Goal: Obtain resource: Download file/media

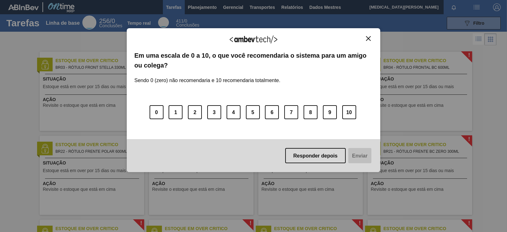
click at [369, 39] on img "Fechar" at bounding box center [368, 38] width 5 height 5
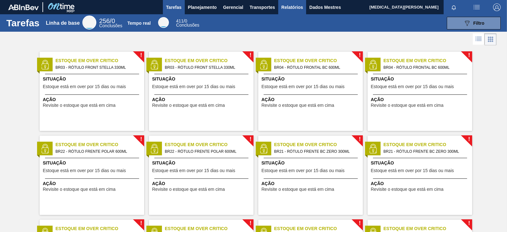
click at [296, 7] on font "Relatórios" at bounding box center [292, 7] width 22 height 5
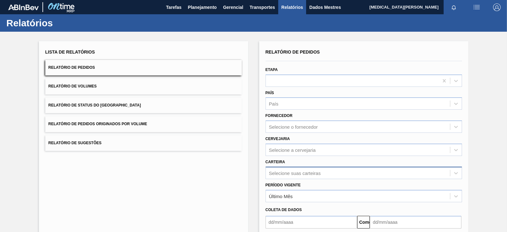
click at [292, 178] on div "Selecione suas carteiras" at bounding box center [363, 173] width 196 height 12
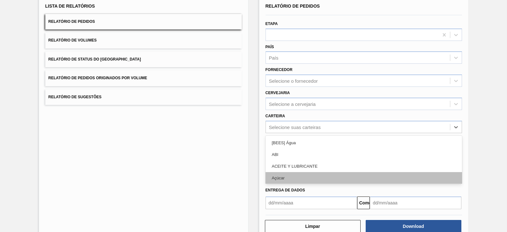
scroll to position [46, 0]
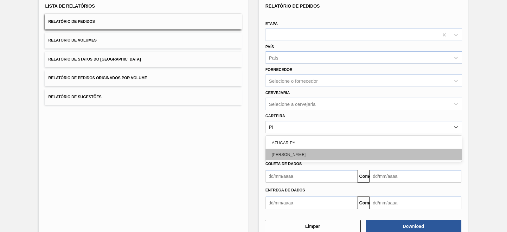
type input "PR"
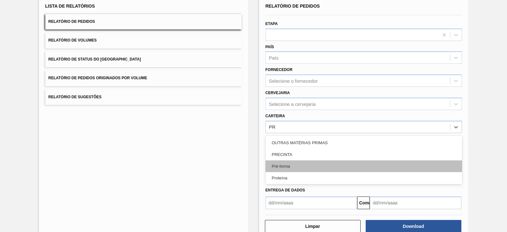
click at [313, 162] on div "Pré-forma" at bounding box center [363, 166] width 196 height 12
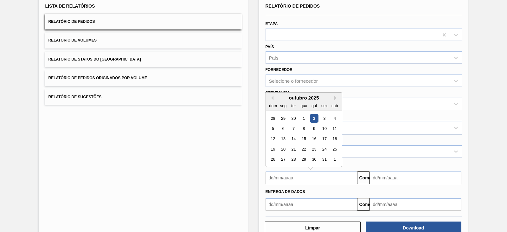
click at [305, 176] on input "text" at bounding box center [311, 177] width 92 height 13
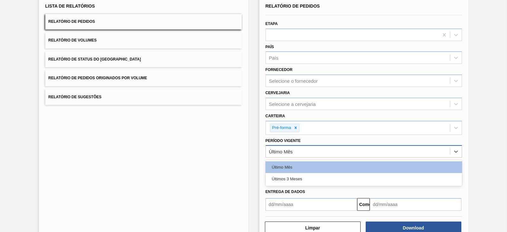
click at [410, 151] on div "Último Mês" at bounding box center [358, 151] width 184 height 9
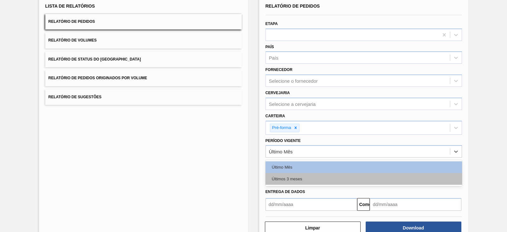
click at [319, 173] on div "Últimos 3 meses" at bounding box center [363, 179] width 196 height 12
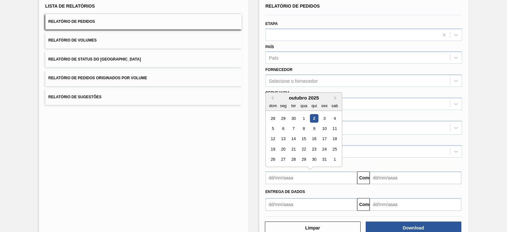
click at [305, 175] on input "text" at bounding box center [311, 177] width 92 height 13
click at [274, 98] on div "outubro de 2025" at bounding box center [304, 97] width 76 height 5
click at [271, 96] on button "Mês anterior" at bounding box center [271, 98] width 4 height 4
click at [283, 118] on div "1" at bounding box center [283, 118] width 9 height 9
type input "[DATE]"
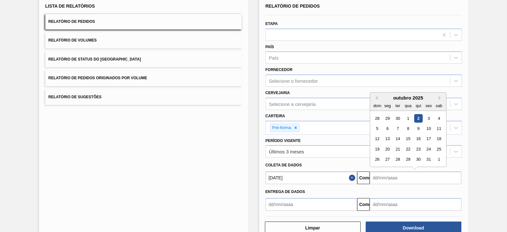
click at [384, 173] on input "text" at bounding box center [416, 177] width 92 height 13
click at [394, 125] on div "7" at bounding box center [397, 128] width 9 height 9
type input "[DATE]"
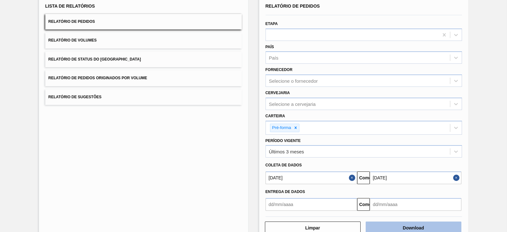
click at [414, 221] on button "Download" at bounding box center [413, 227] width 96 height 13
